Goal: Information Seeking & Learning: Find specific fact

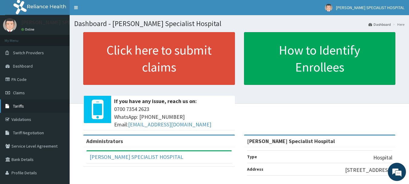
click at [29, 107] on link "Tariffs" at bounding box center [35, 105] width 70 height 13
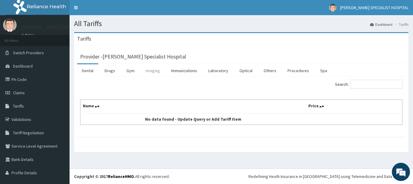
click at [155, 70] on link "Imaging" at bounding box center [153, 70] width 24 height 13
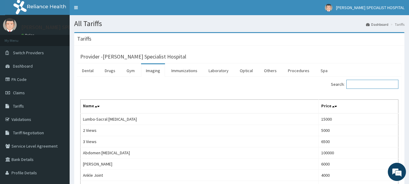
click at [354, 84] on input "Search:" at bounding box center [372, 84] width 52 height 9
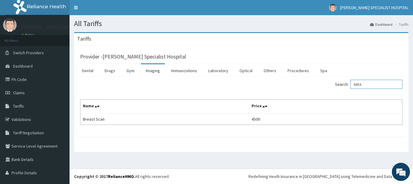
type input "BREA"
click at [44, 69] on link "Dashboard" at bounding box center [35, 65] width 70 height 13
